Goal: Find specific page/section: Find specific page/section

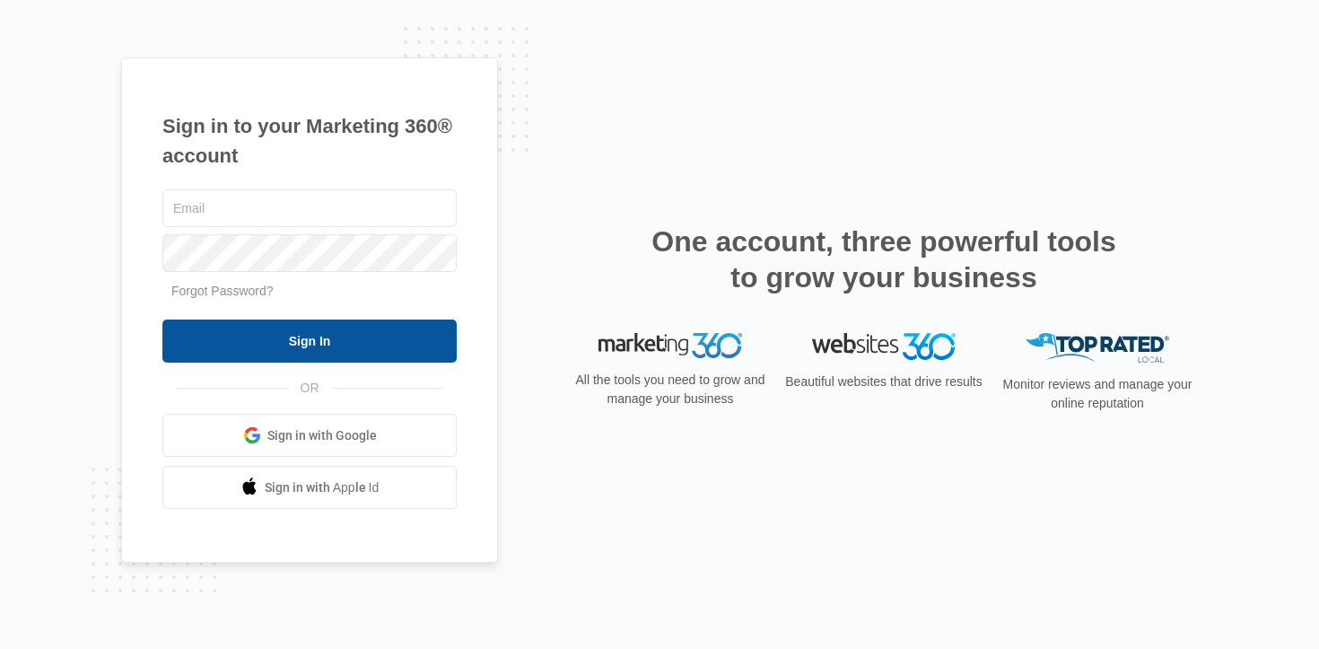
type input "[EMAIL_ADDRESS][PERSON_NAME][DOMAIN_NAME]"
click at [281, 322] on input "Sign In" at bounding box center [309, 341] width 294 height 43
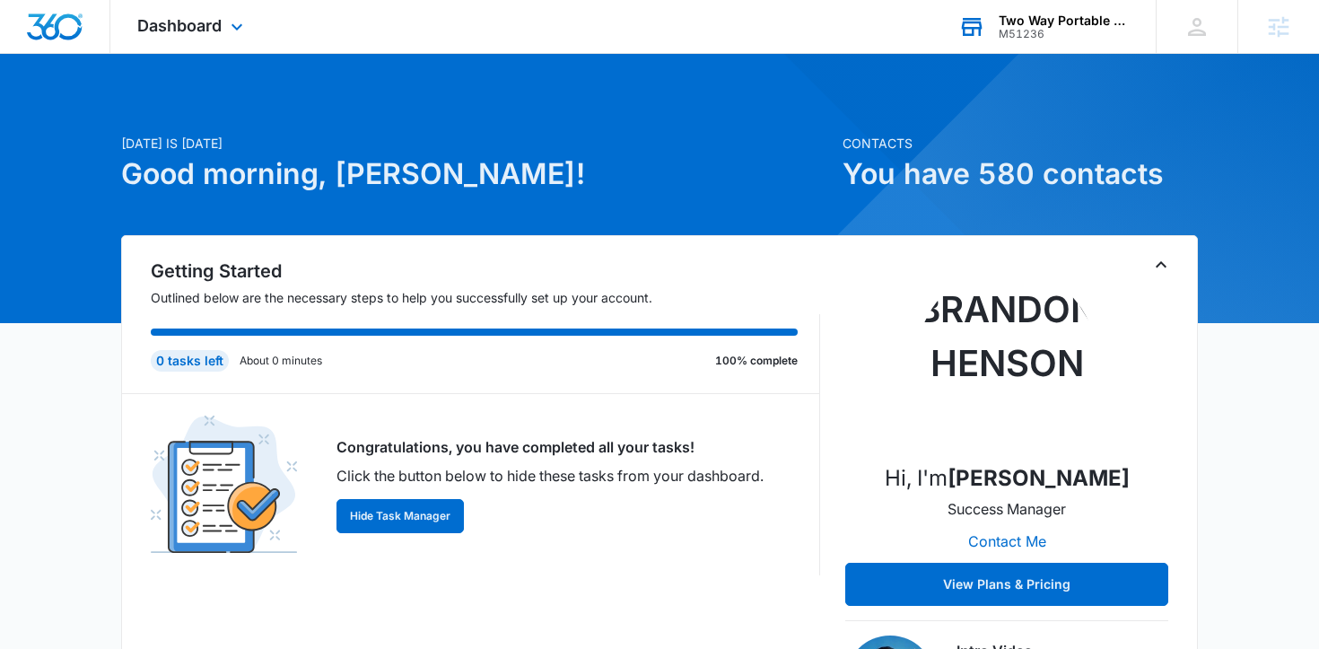
click at [1020, 28] on div "M51236" at bounding box center [1064, 34] width 131 height 13
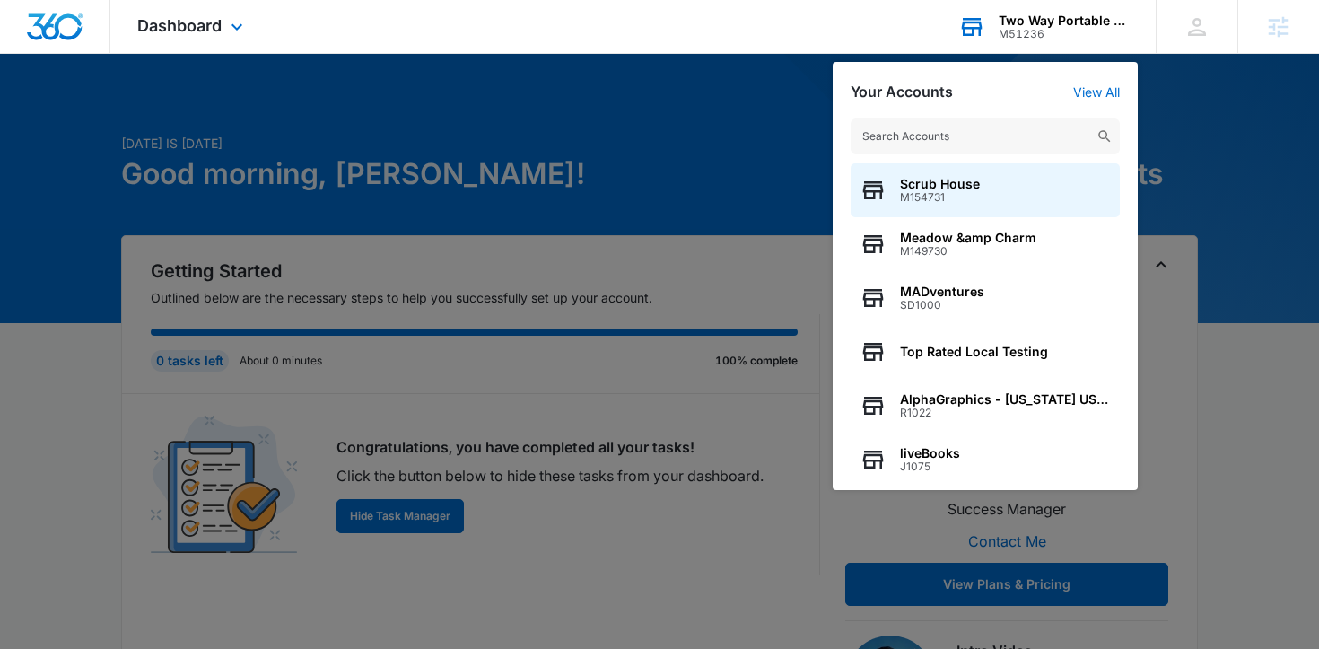
click at [927, 137] on input "text" at bounding box center [985, 136] width 269 height 36
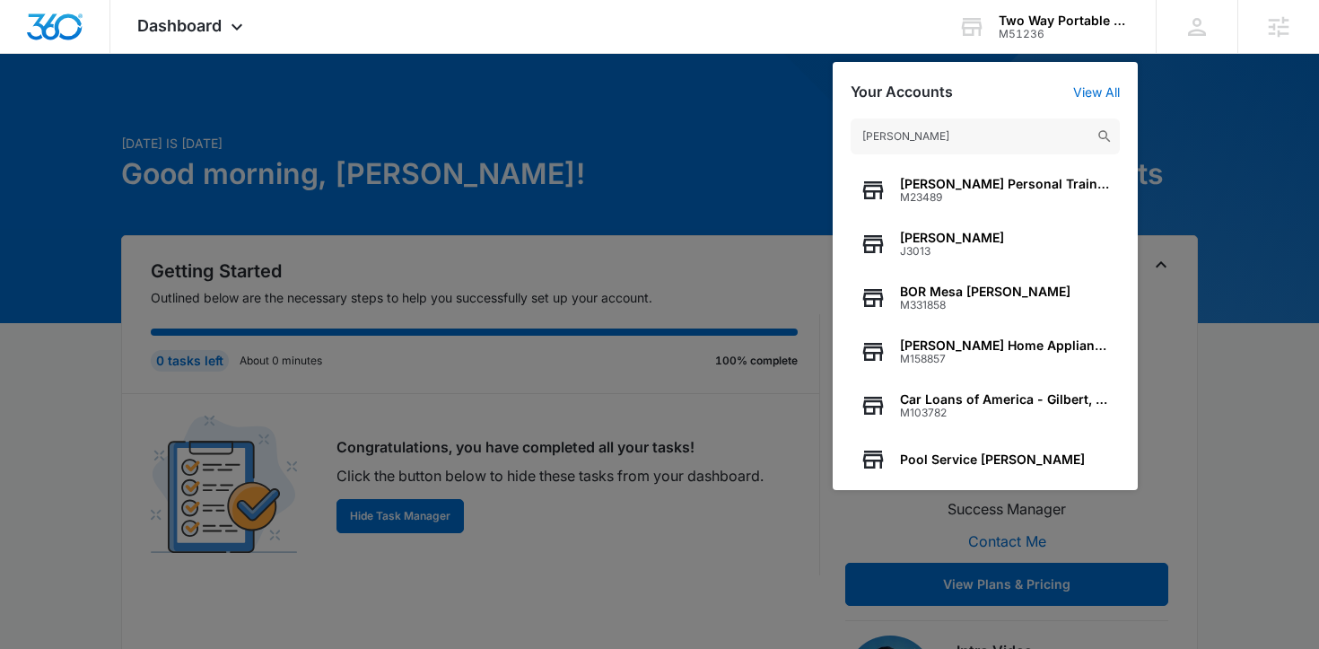
type input "[PERSON_NAME]"
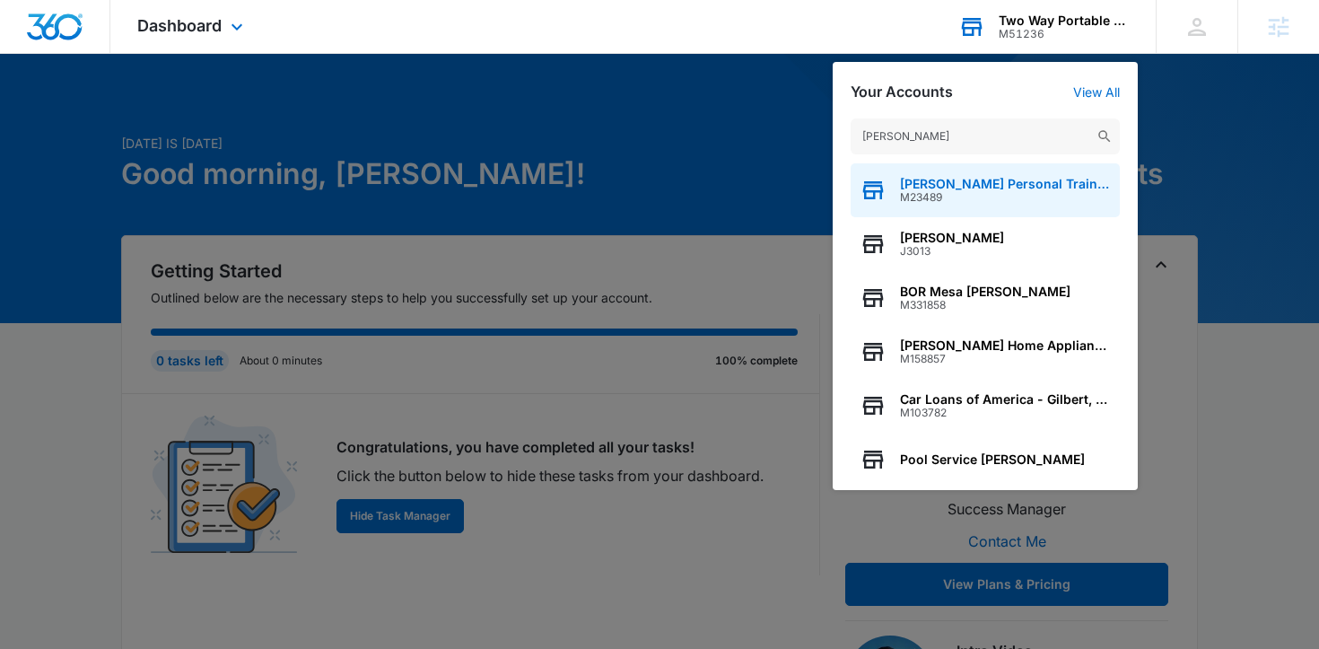
click at [1007, 179] on span "[PERSON_NAME] Personal Training" at bounding box center [1005, 184] width 211 height 14
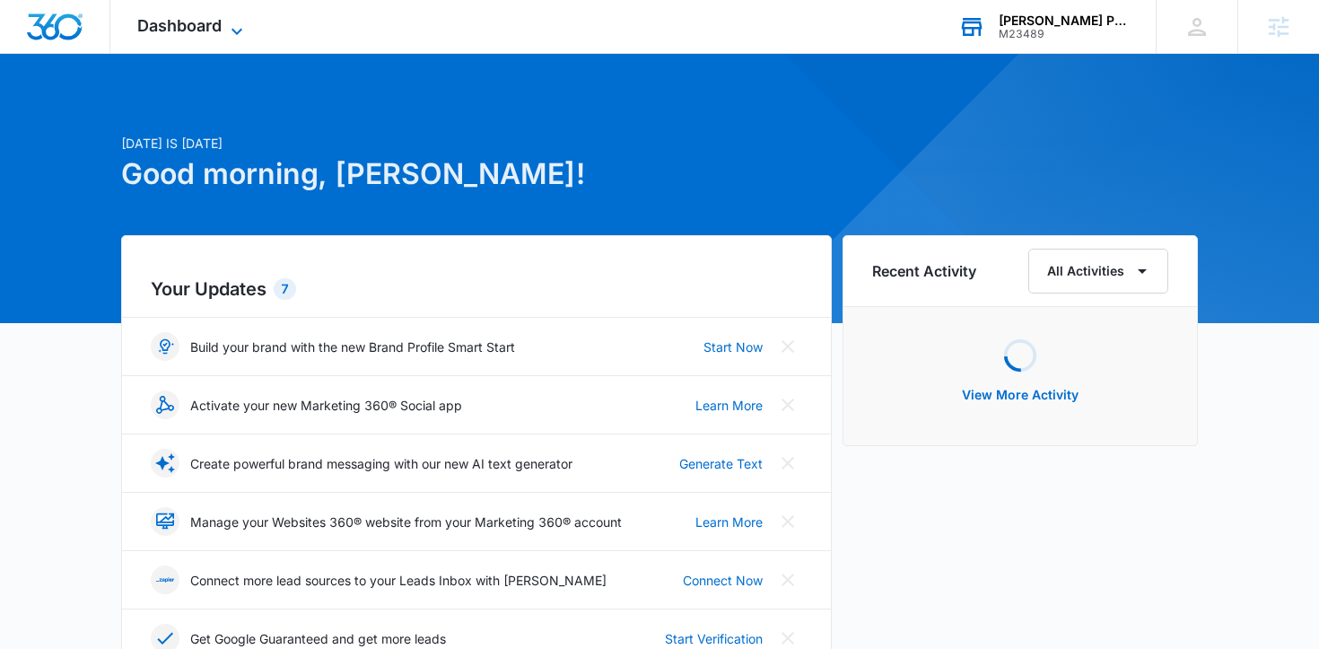
click at [199, 33] on span "Dashboard" at bounding box center [179, 25] width 84 height 19
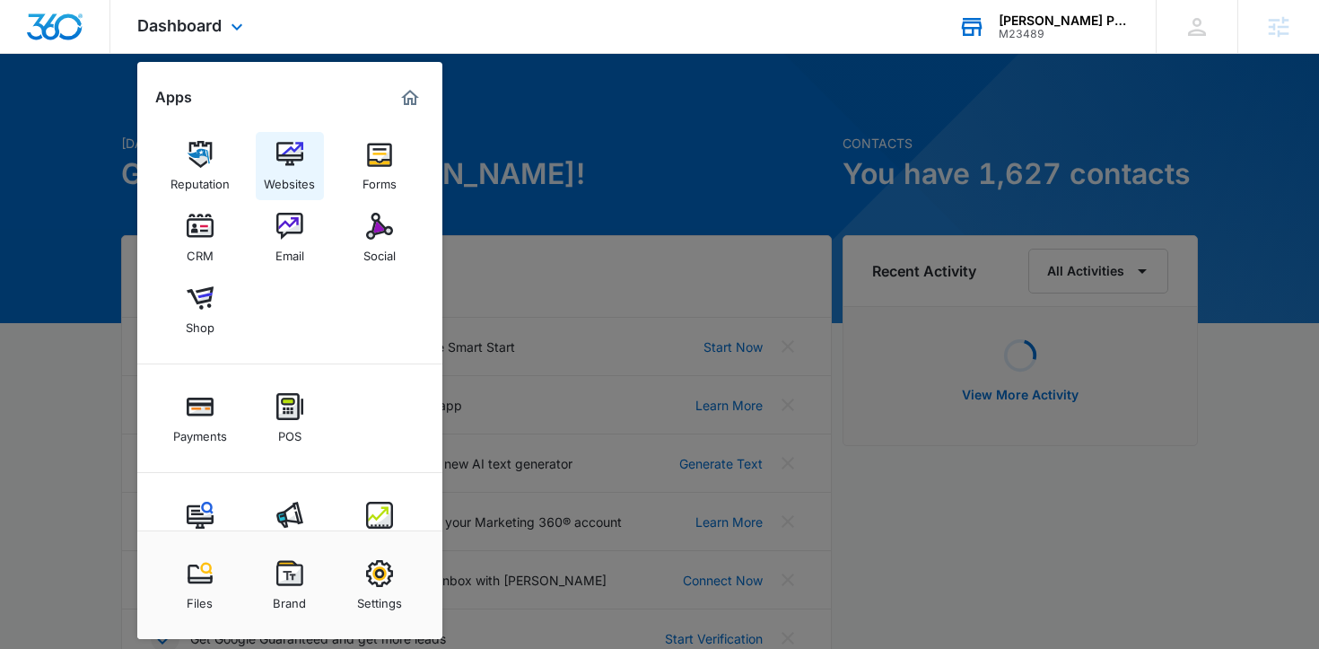
click at [280, 162] on img at bounding box center [289, 154] width 27 height 27
